Goal: Task Accomplishment & Management: Complete application form

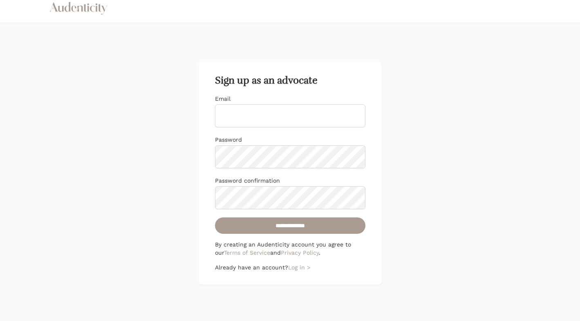
scroll to position [7, 0]
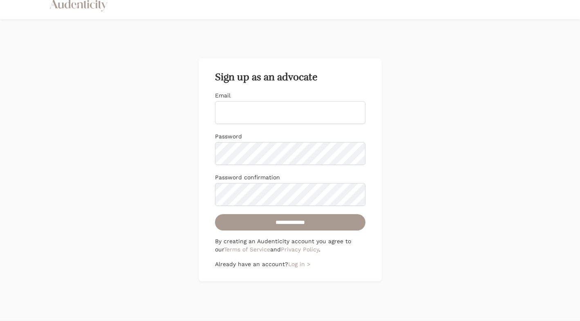
scroll to position [11, 0]
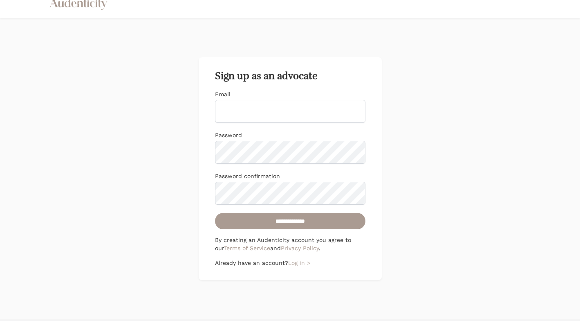
click at [294, 262] on link "Log in >" at bounding box center [299, 262] width 22 height 7
